Goal: Find specific page/section: Find specific page/section

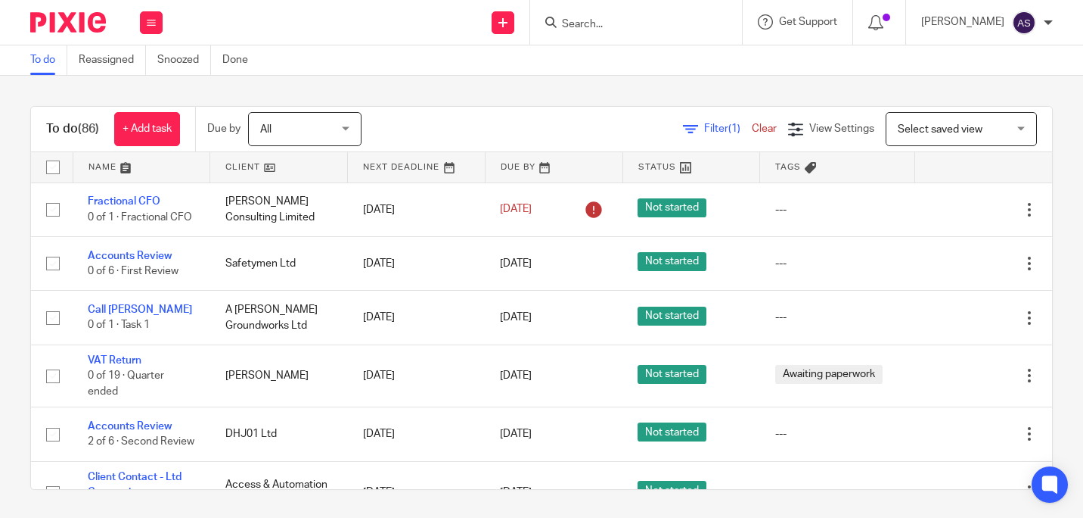
click at [595, 20] on input "Search" at bounding box center [629, 25] width 136 height 14
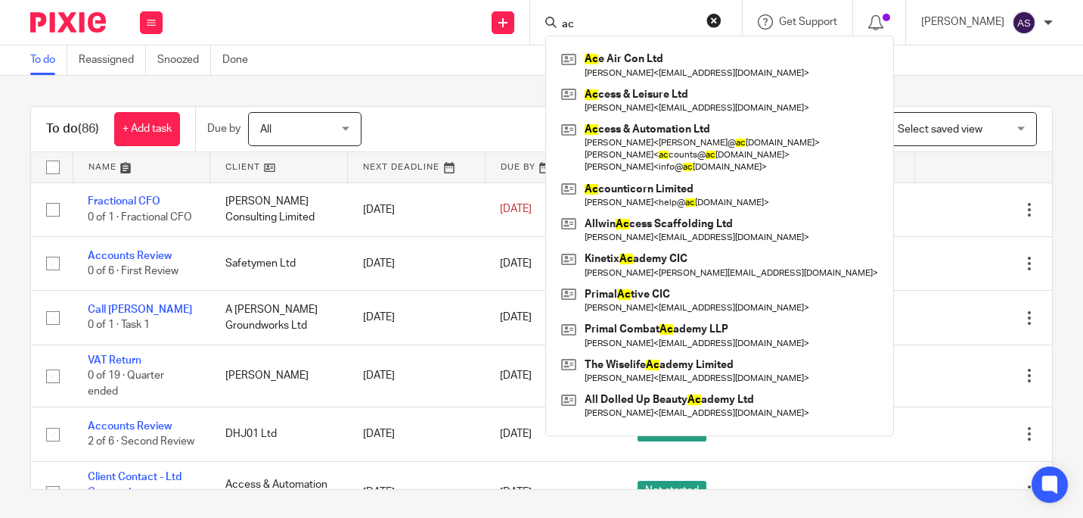
type input "a"
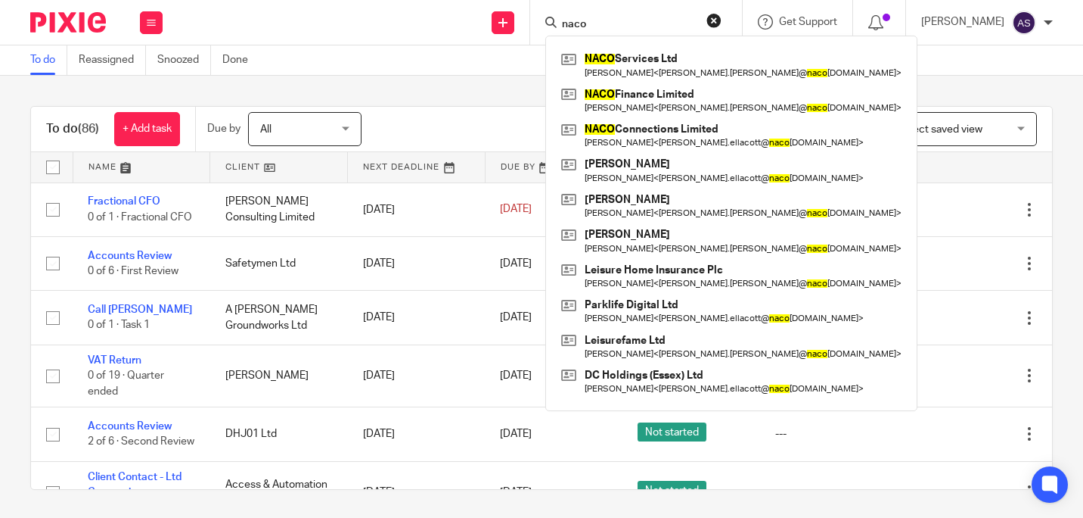
type input "naco"
click button "submit" at bounding box center [0, 0] width 0 height 0
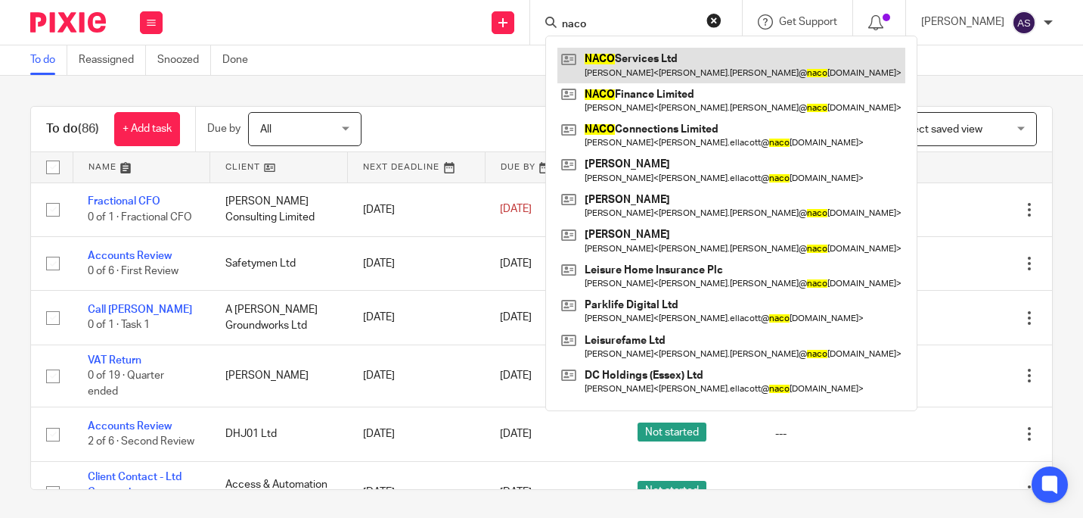
click at [653, 61] on link at bounding box center [732, 65] width 348 height 35
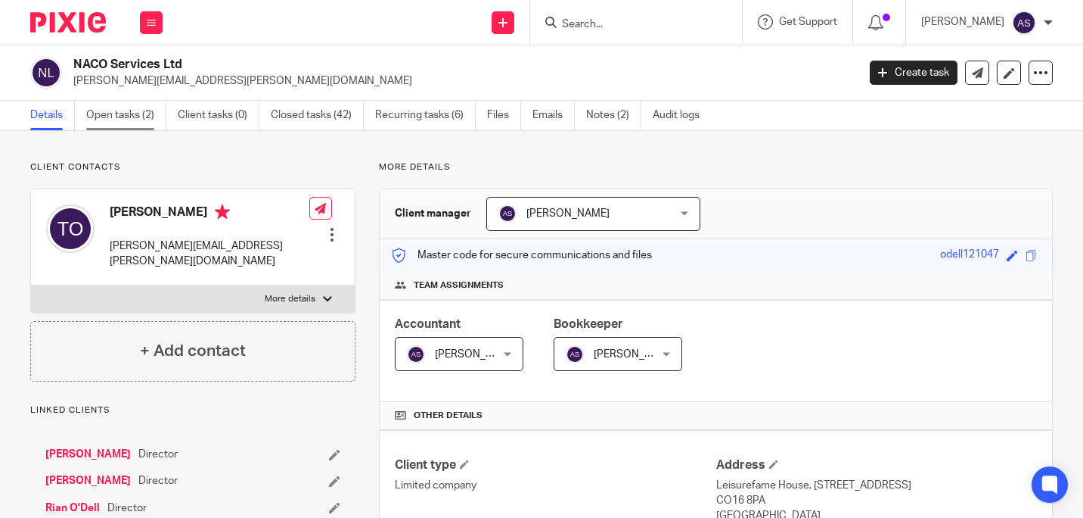
click at [111, 110] on link "Open tasks (2)" at bounding box center [126, 116] width 80 height 30
